Goal: Use online tool/utility: Utilize a website feature to perform a specific function

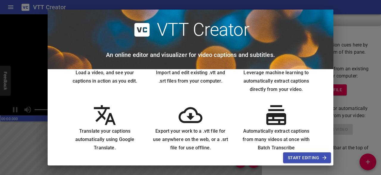
scroll to position [47, 0]
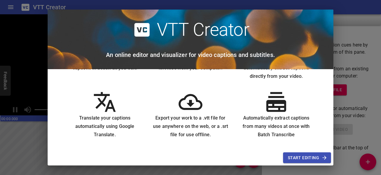
click at [260, 164] on div "Start Editing" at bounding box center [190, 158] width 285 height 16
click at [294, 153] on button "Start Editing" at bounding box center [307, 157] width 48 height 11
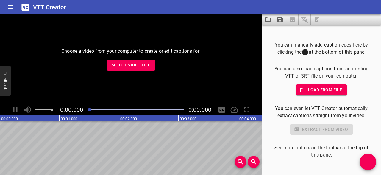
click at [305, 51] on icon at bounding box center [304, 51] width 7 height 7
click at [304, 52] on icon at bounding box center [304, 51] width 7 height 7
click at [304, 52] on icon at bounding box center [305, 52] width 6 height 6
click at [365, 163] on icon "Add Cue" at bounding box center [367, 161] width 7 height 7
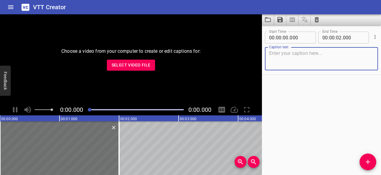
click at [287, 54] on textarea at bounding box center [321, 58] width 105 height 17
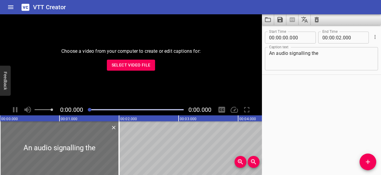
click at [326, 97] on div "Start Time 00 : 00 : 00 . 000 Start Time End Time 00 : 00 : 02 . 000 End Time C…" at bounding box center [321, 100] width 119 height 150
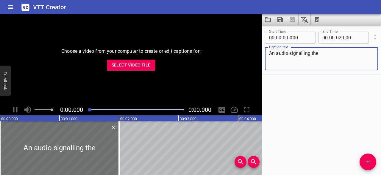
click at [340, 51] on textarea "An audio signalling the" at bounding box center [321, 58] width 105 height 17
click at [284, 59] on textarea "An audio signalling the release of a bacteriphage from a cell." at bounding box center [321, 58] width 105 height 17
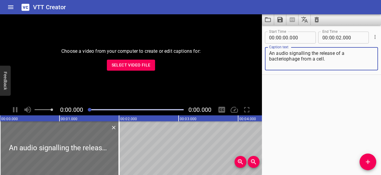
type textarea "An audio signalling the release of a bacteriophage from a cell."
click at [284, 135] on div "Start Time 00 : 00 : 00 . 000 Start Time End Time 00 : 00 : 02 . 000 End Time C…" at bounding box center [321, 100] width 119 height 150
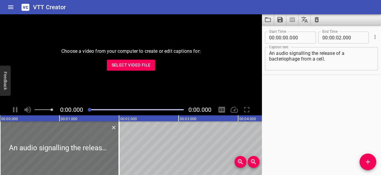
click at [289, 59] on textarea "An audio signalling the release of a bacteriophage from a cell." at bounding box center [321, 58] width 105 height 17
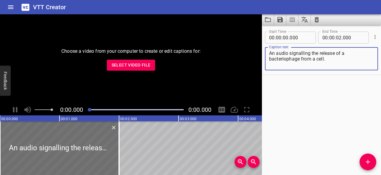
click at [265, 18] on icon "Load captions from file" at bounding box center [268, 19] width 6 height 5
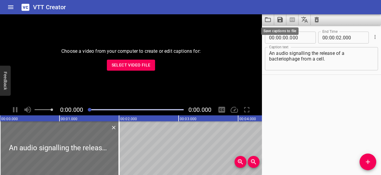
click at [282, 22] on icon "Save captions to file" at bounding box center [279, 19] width 5 height 5
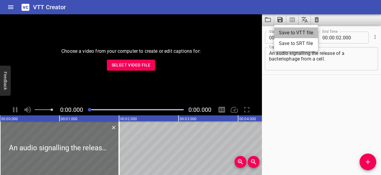
click at [289, 35] on li "Save to VTT file" at bounding box center [296, 32] width 44 height 11
